Goal: Check status: Check status

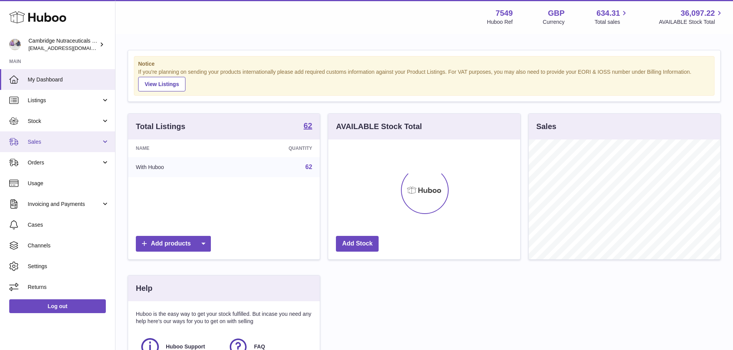
scroll to position [120, 194]
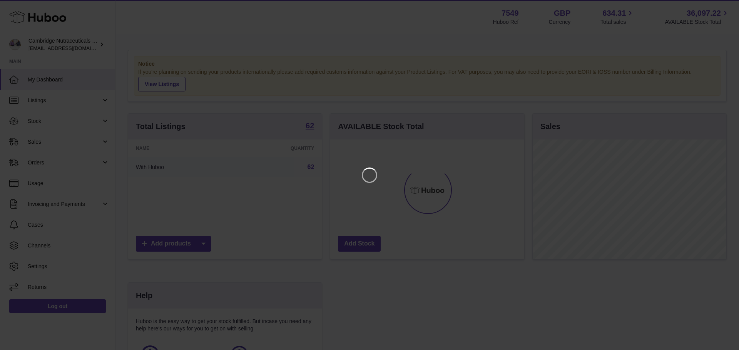
drag, startPoint x: 35, startPoint y: 135, endPoint x: 35, endPoint y: 143, distance: 7.7
click at [35, 143] on iframe at bounding box center [369, 175] width 708 height 320
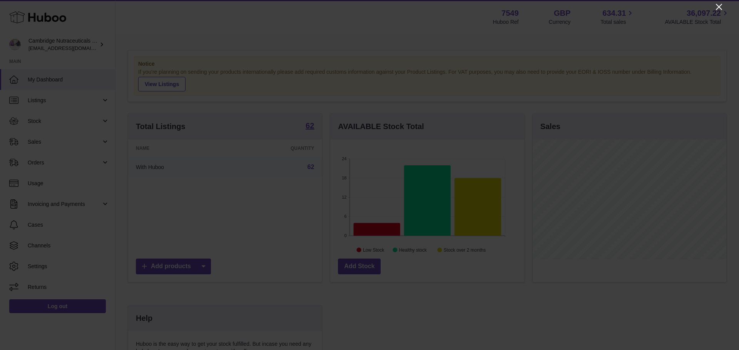
click at [719, 3] on icon "Close" at bounding box center [718, 6] width 9 height 9
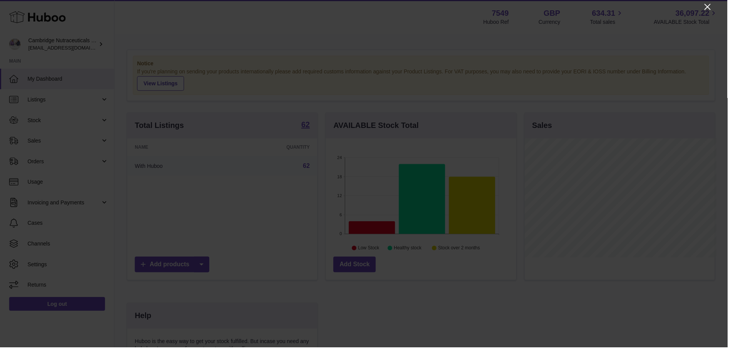
scroll to position [384579, 384508]
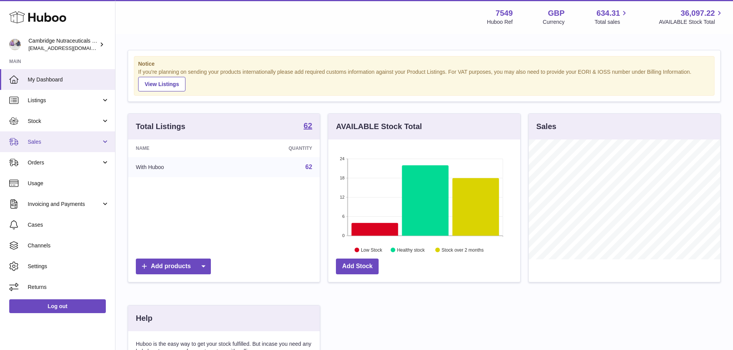
click at [28, 137] on link "Sales" at bounding box center [57, 142] width 115 height 21
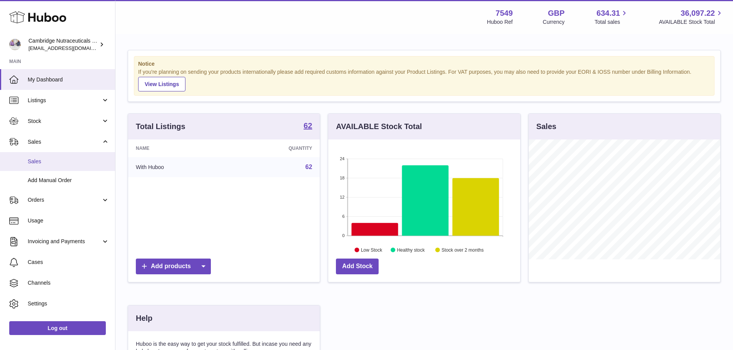
click at [37, 162] on span "Sales" at bounding box center [69, 161] width 82 height 7
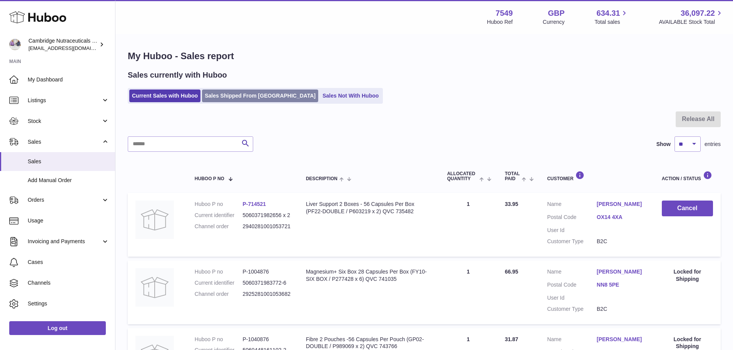
click at [261, 95] on link "Sales Shipped From [GEOGRAPHIC_DATA]" at bounding box center [260, 96] width 116 height 13
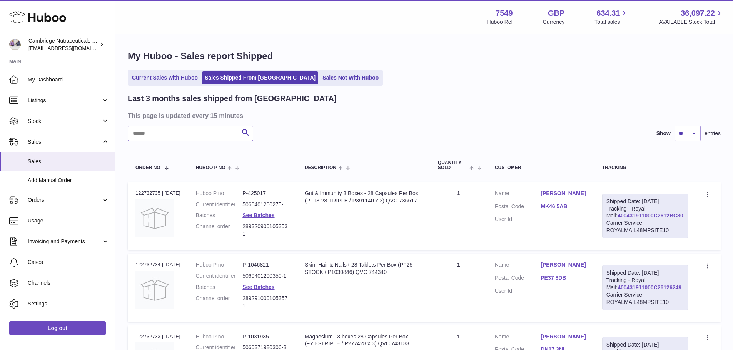
click at [180, 135] on input "text" at bounding box center [190, 133] width 125 height 15
paste input "********"
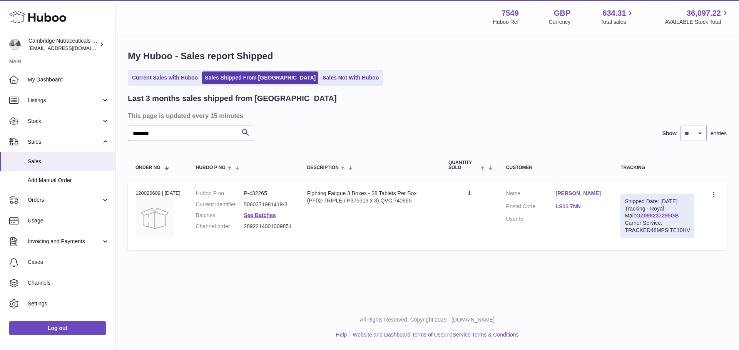
type input "********"
